Goal: Check status: Verify the current state of an ongoing process or item

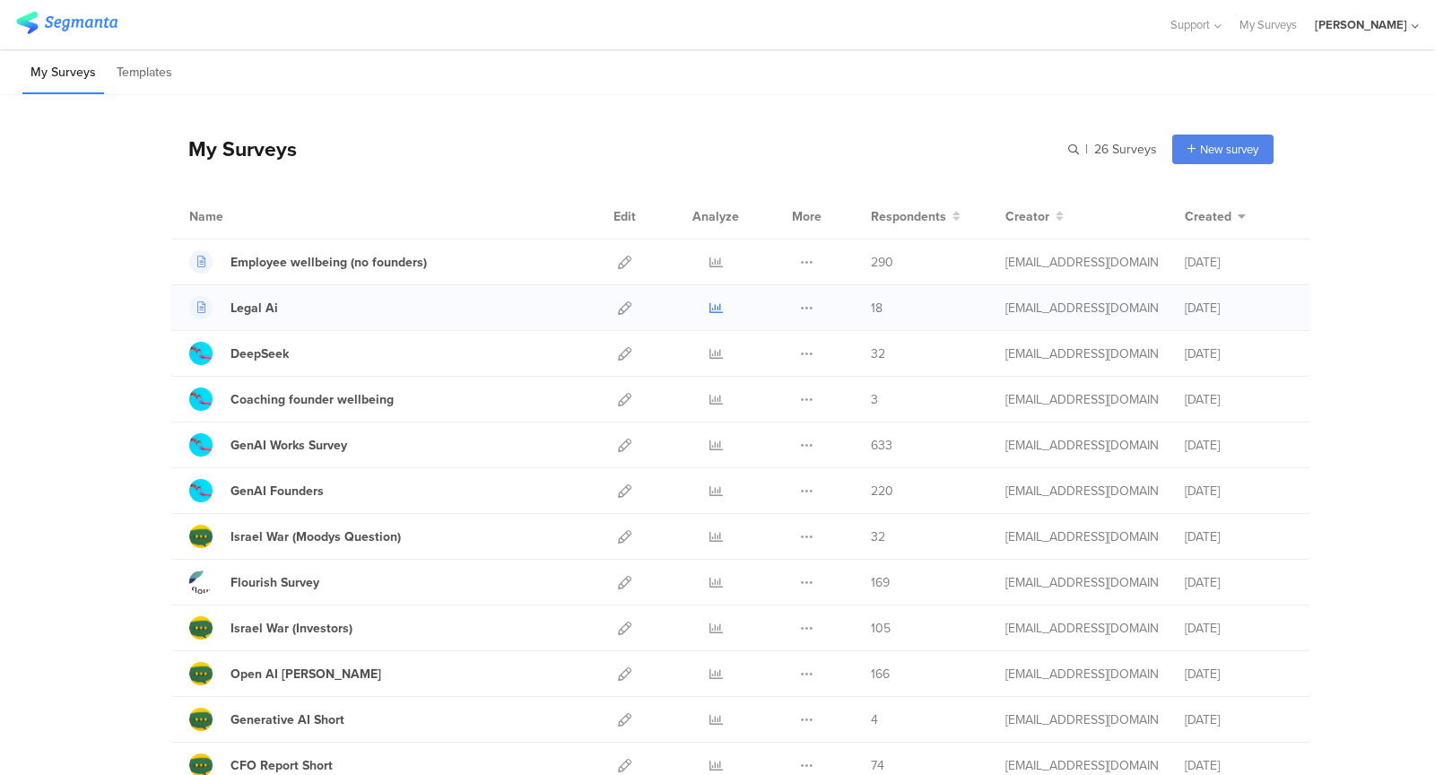
click at [715, 307] on icon at bounding box center [715, 307] width 13 height 13
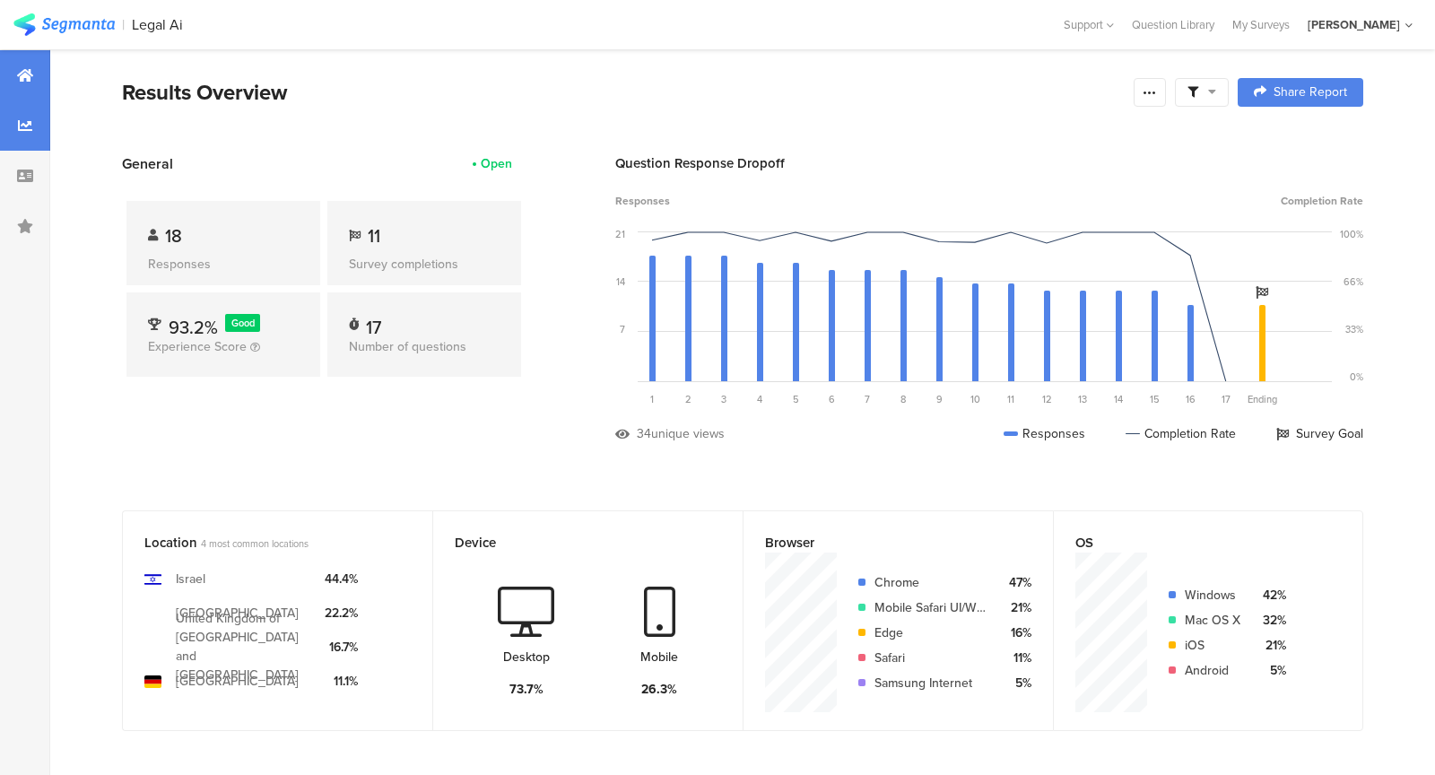
click at [27, 129] on icon at bounding box center [25, 125] width 14 height 14
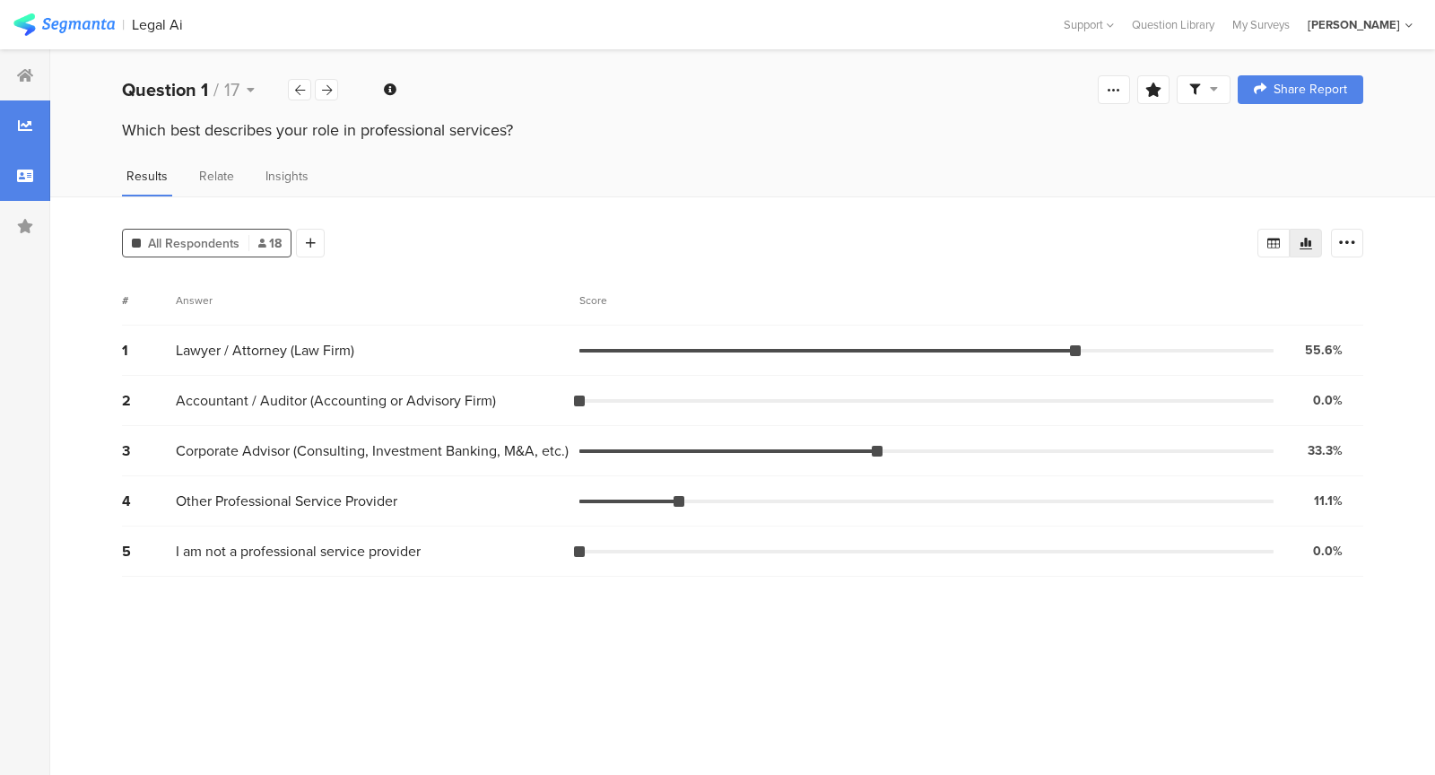
click at [23, 164] on div at bounding box center [25, 176] width 50 height 50
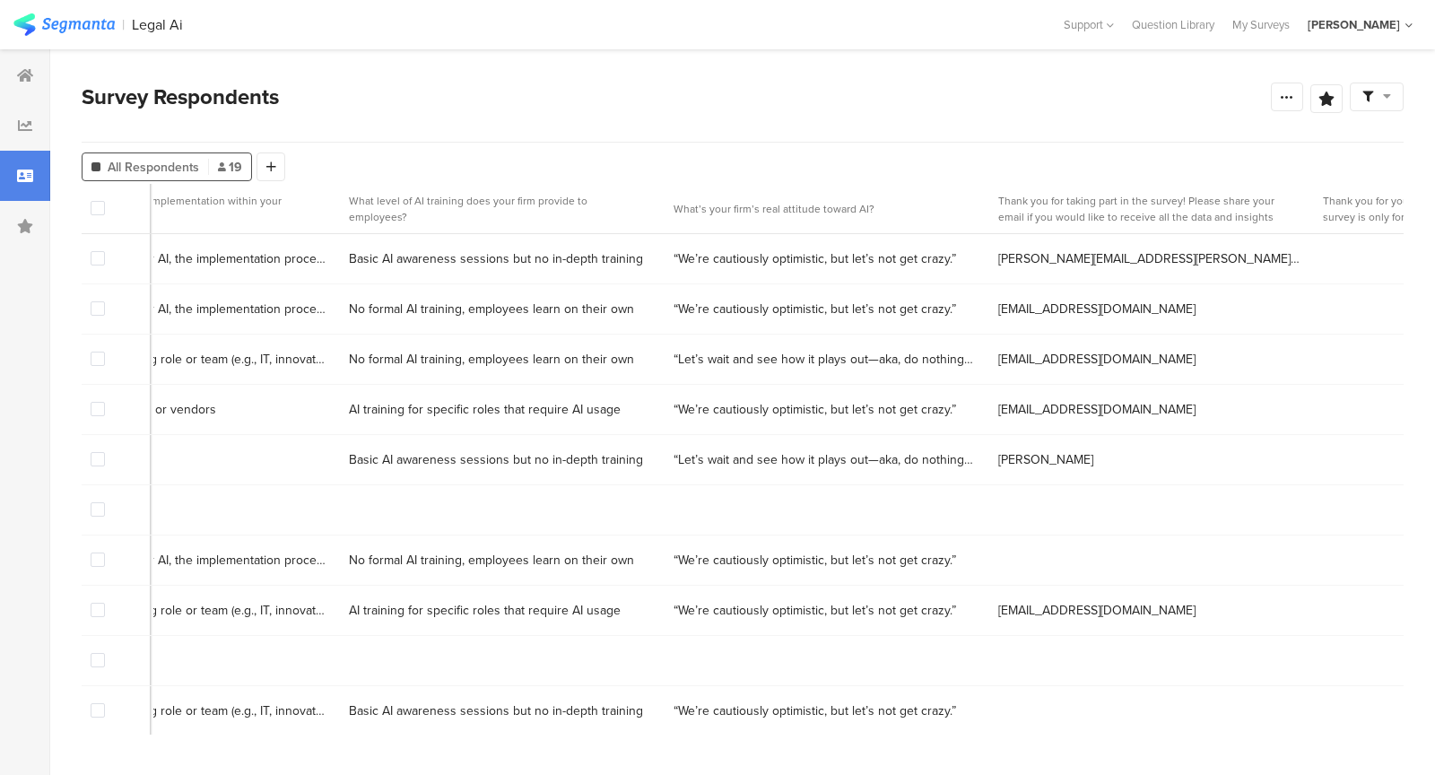
scroll to position [0, 4553]
